Goal: Navigation & Orientation: Find specific page/section

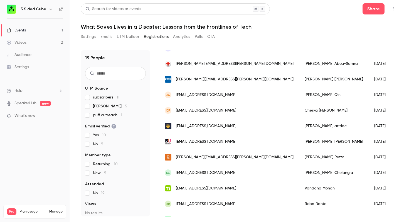
scroll to position [183, 0]
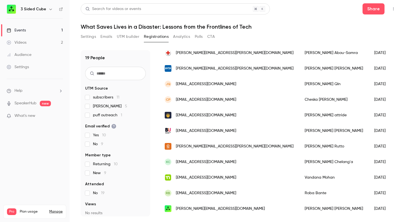
click at [29, 103] on link "SpeakerHub" at bounding box center [25, 104] width 22 height 6
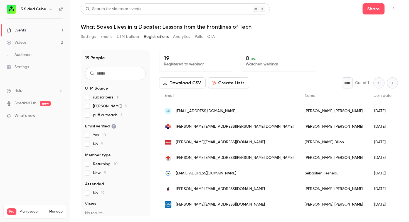
click at [21, 30] on div "Events" at bounding box center [16, 31] width 19 height 6
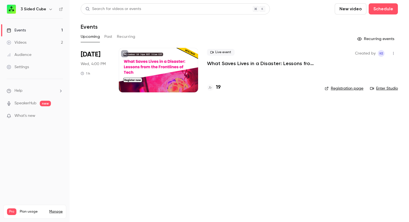
click at [231, 63] on p "What Saves Lives in a Disaster: Lessons from the Frontlines of Tech" at bounding box center [261, 63] width 109 height 7
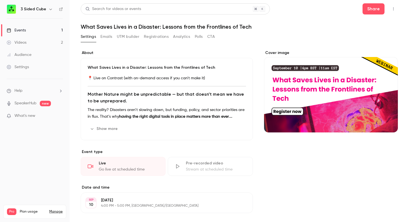
click at [20, 28] on div "Events" at bounding box center [16, 31] width 19 height 6
